Goal: Task Accomplishment & Management: Use online tool/utility

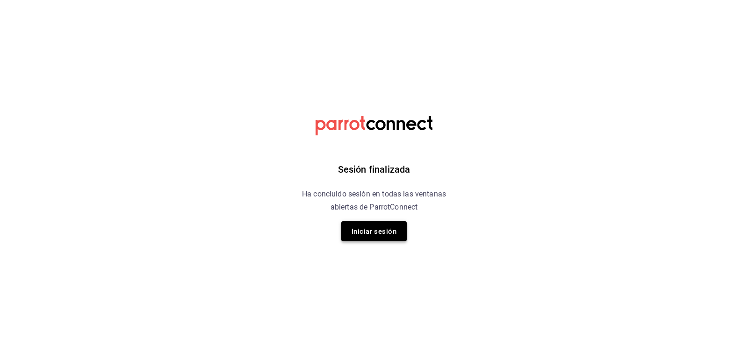
click at [388, 235] on font "Iniciar sesión" at bounding box center [373, 232] width 45 height 8
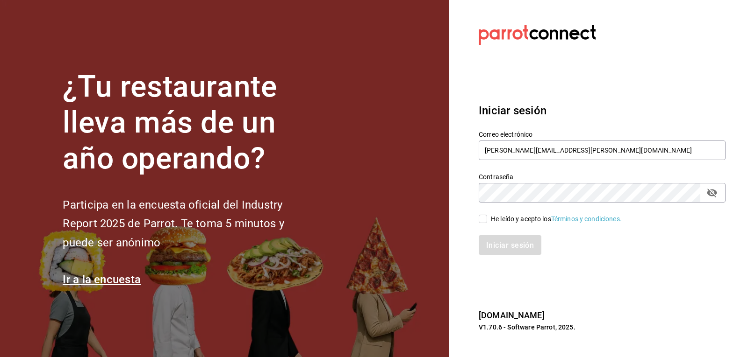
click at [482, 223] on input "He leído y acepto los Términos y condiciones." at bounding box center [483, 219] width 8 height 8
checkbox input "true"
click at [504, 250] on font "Iniciar sesión" at bounding box center [510, 245] width 48 height 9
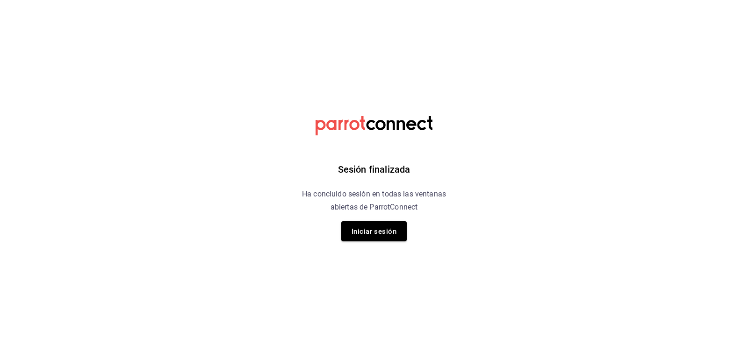
click at [410, 240] on div "Sesión finalizada Ha concluido sesión en todas las ventanas abiertas de ParrotC…" at bounding box center [374, 178] width 236 height 357
click at [391, 236] on font "Iniciar sesión" at bounding box center [373, 231] width 45 height 13
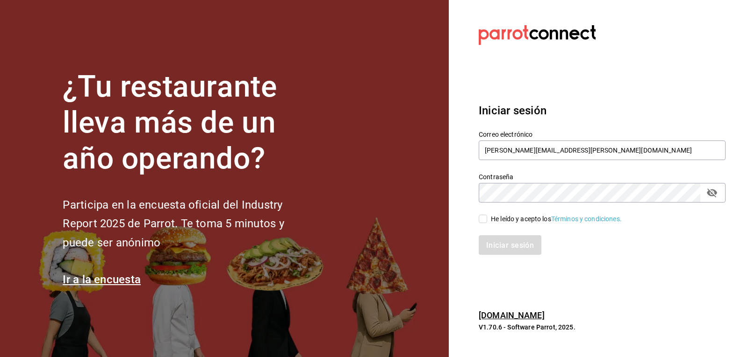
click at [485, 221] on input "He leído y acepto los Términos y condiciones." at bounding box center [483, 219] width 8 height 8
checkbox input "true"
click at [501, 250] on font "Iniciar sesión" at bounding box center [510, 245] width 48 height 9
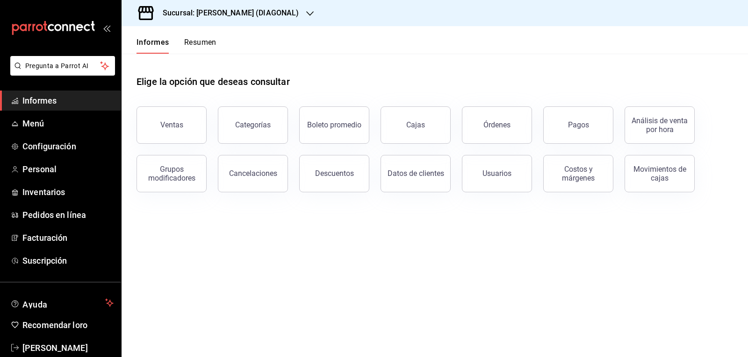
click at [507, 122] on font "Órdenes" at bounding box center [496, 125] width 27 height 9
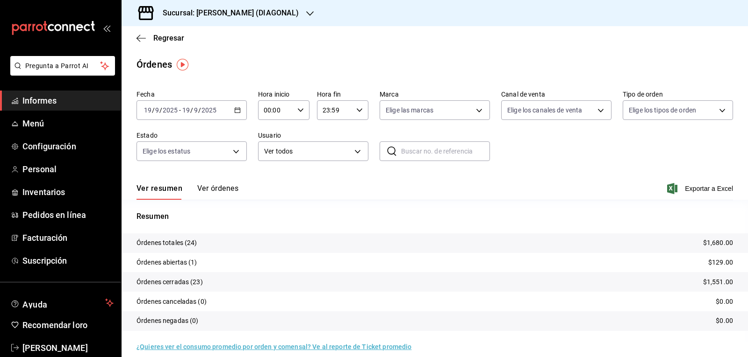
click at [236, 113] on \(Stroke\) "button" at bounding box center [238, 110] width 6 height 5
click at [190, 243] on font "Rango de fechas" at bounding box center [169, 243] width 50 height 7
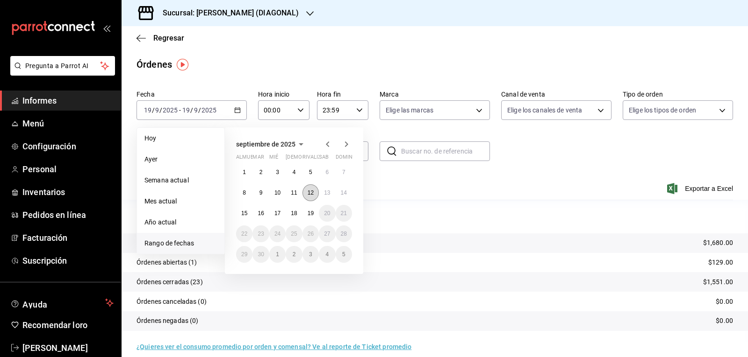
click at [310, 191] on font "12" at bounding box center [310, 193] width 6 height 7
click at [352, 190] on div "septiembre de 2025 almuerzo mar mié Jue rivalizar sab dominio 1 2 3 4 5 6 7 8 9…" at bounding box center [294, 201] width 138 height 147
click at [347, 193] on button "14" at bounding box center [344, 193] width 16 height 17
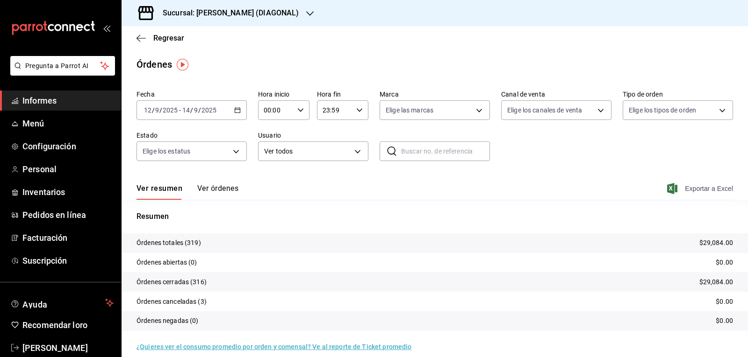
click at [686, 191] on font "Exportar a Excel" at bounding box center [709, 188] width 48 height 7
